Goal: Task Accomplishment & Management: Use online tool/utility

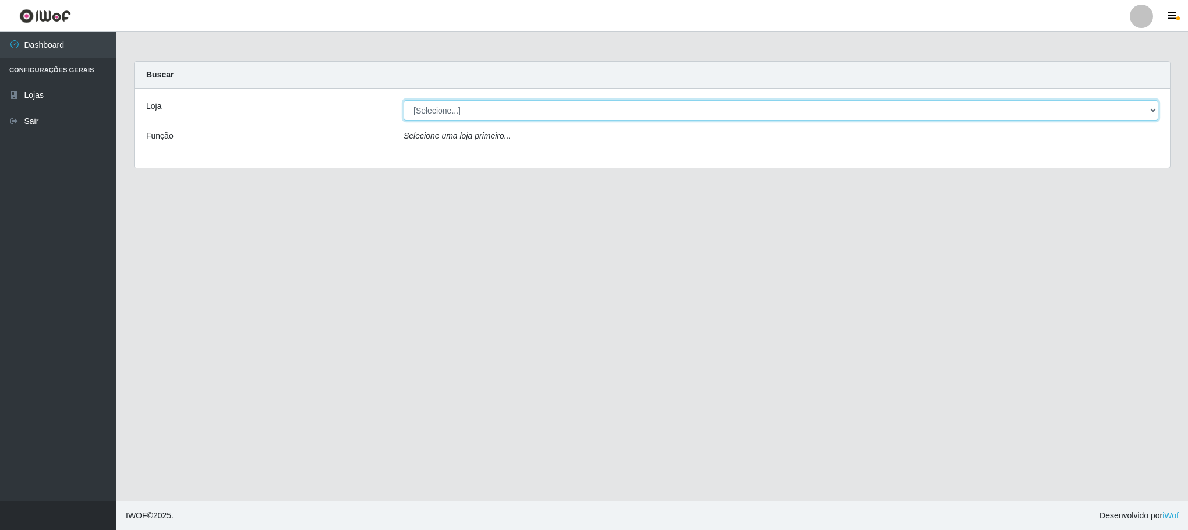
click at [1146, 107] on select "[Selecione...] Iskisita Atakado - Centro de Distribuição" at bounding box center [780, 110] width 754 height 20
select select "425"
click at [403, 100] on select "[Selecione...] Iskisita Atakado - Centro de Distribuição" at bounding box center [780, 110] width 754 height 20
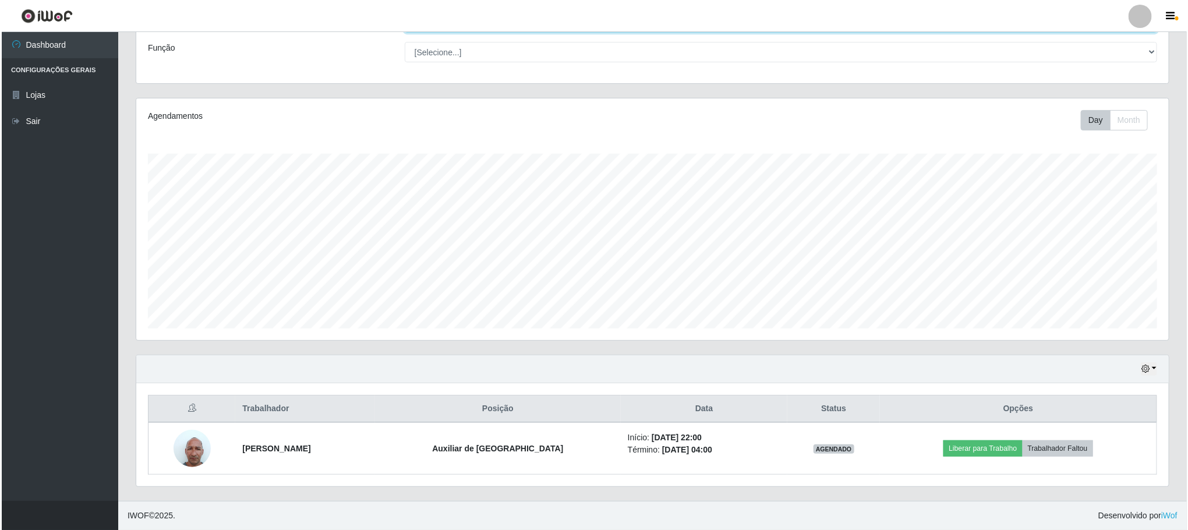
scroll to position [91, 0]
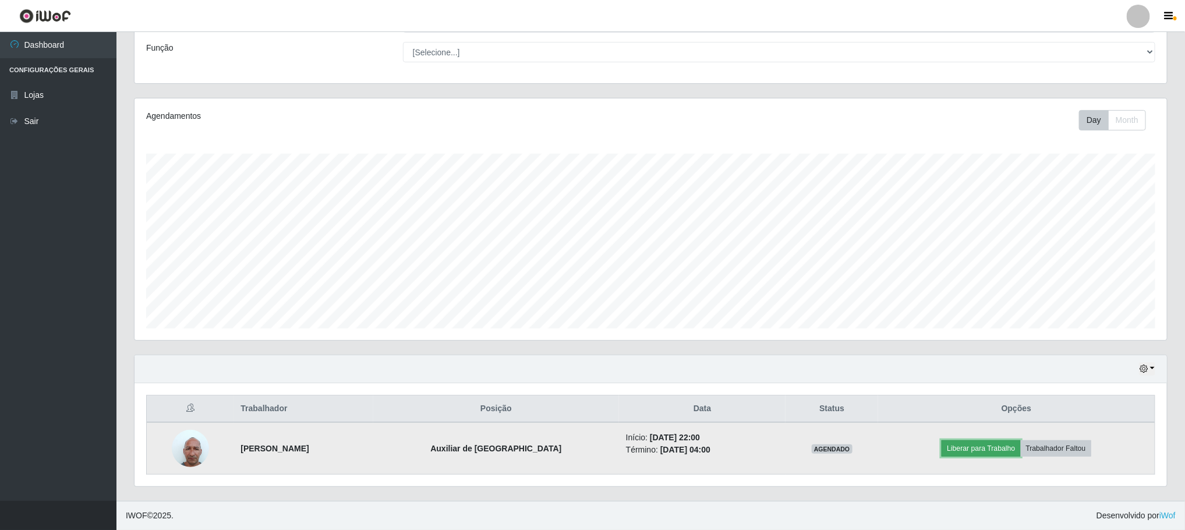
click at [979, 448] on button "Liberar para Trabalho" at bounding box center [980, 448] width 79 height 16
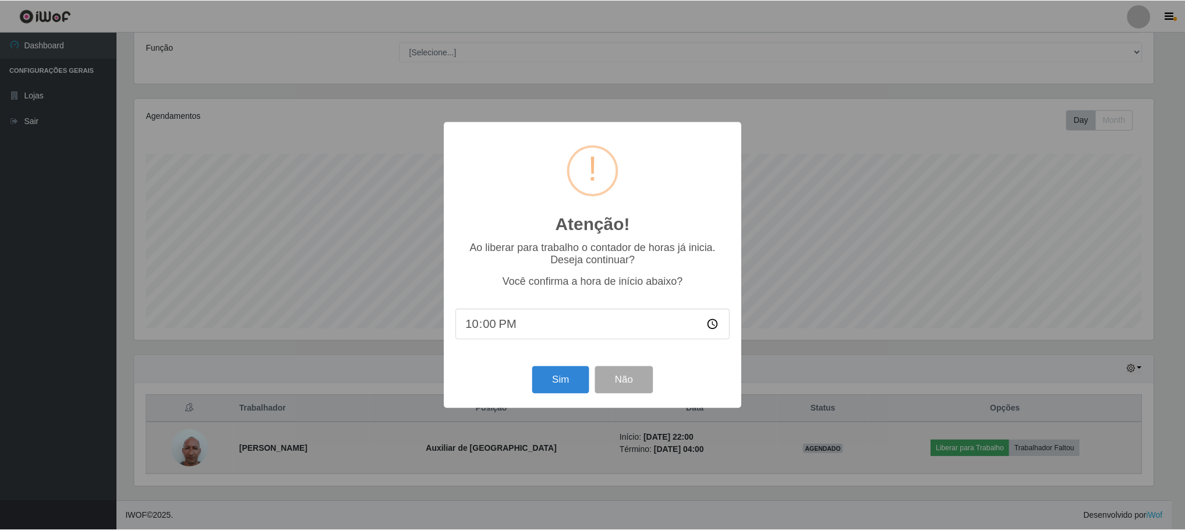
scroll to position [243, 1022]
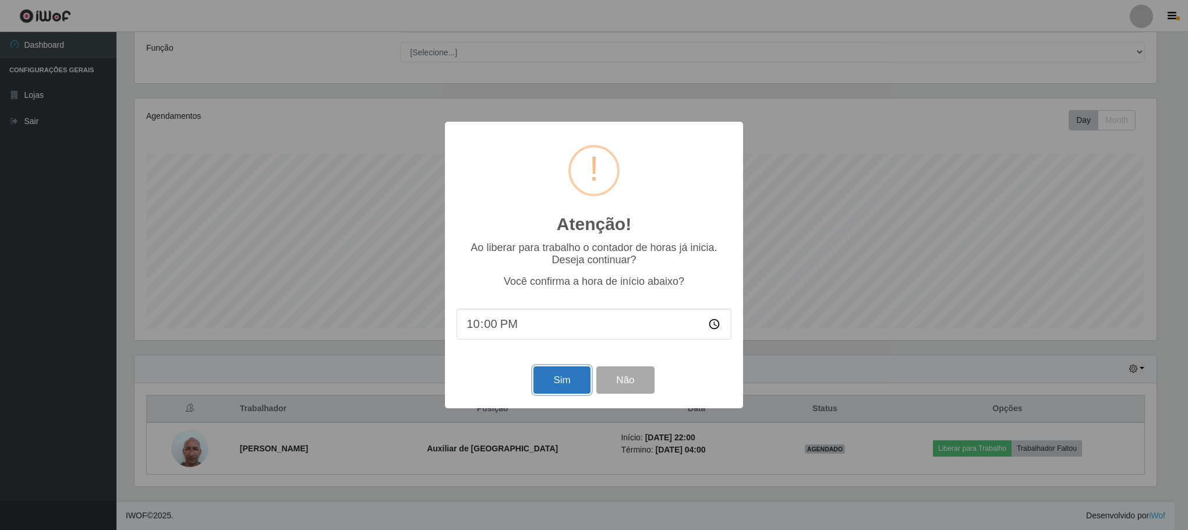
click at [561, 380] on button "Sim" at bounding box center [561, 379] width 56 height 27
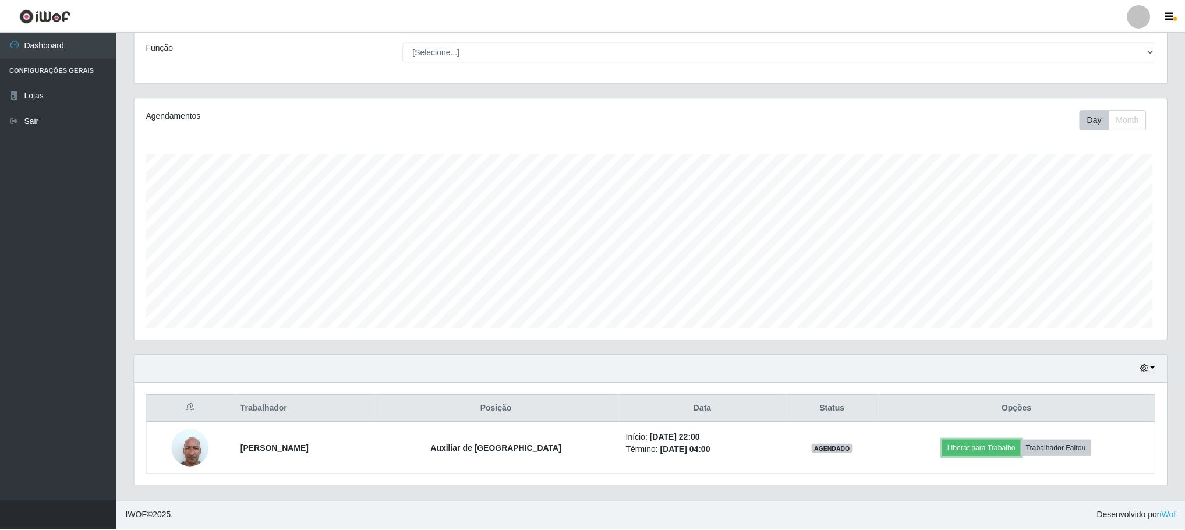
scroll to position [243, 1031]
click at [933, 123] on div "Day Month" at bounding box center [864, 120] width 598 height 20
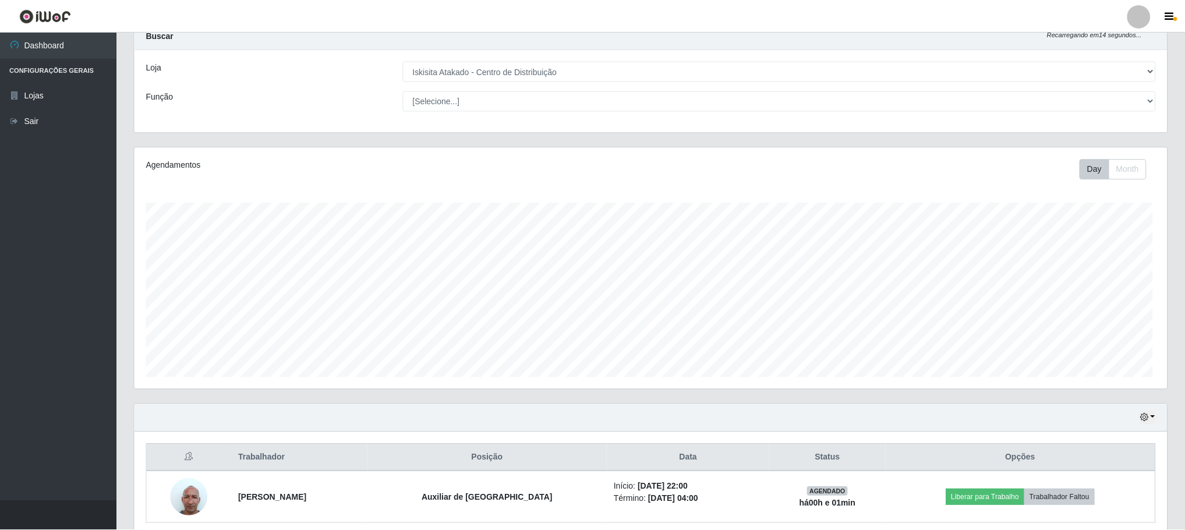
scroll to position [243, 1022]
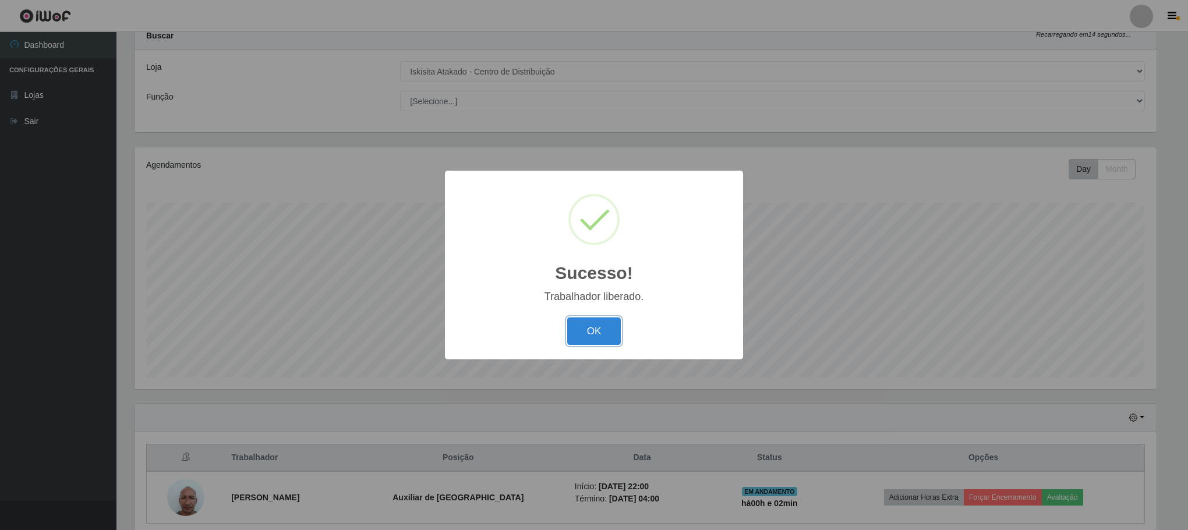
click at [599, 330] on button "OK" at bounding box center [594, 330] width 54 height 27
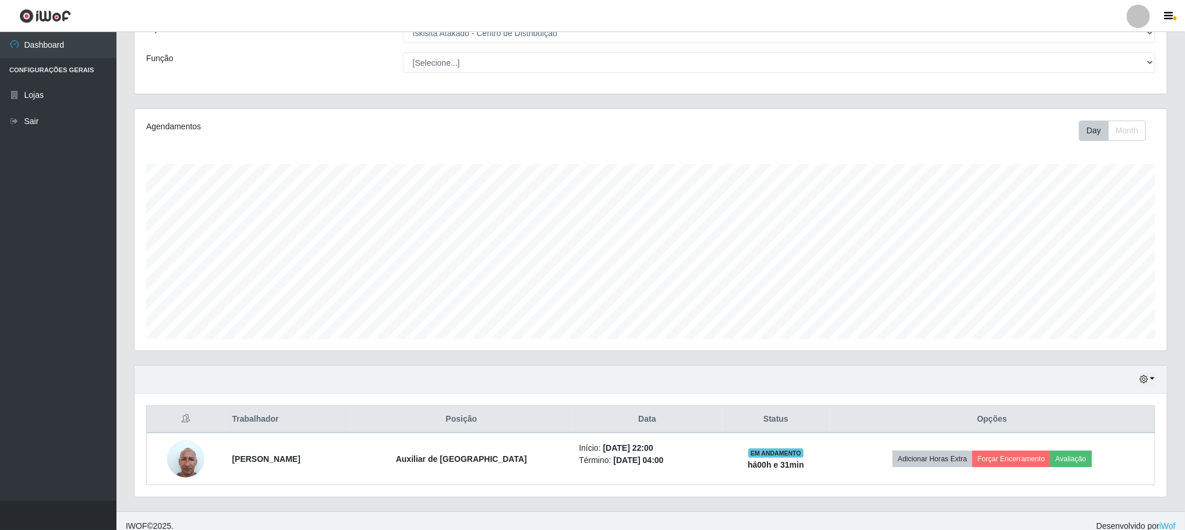
scroll to position [91, 0]
